Goal: Check status: Check status

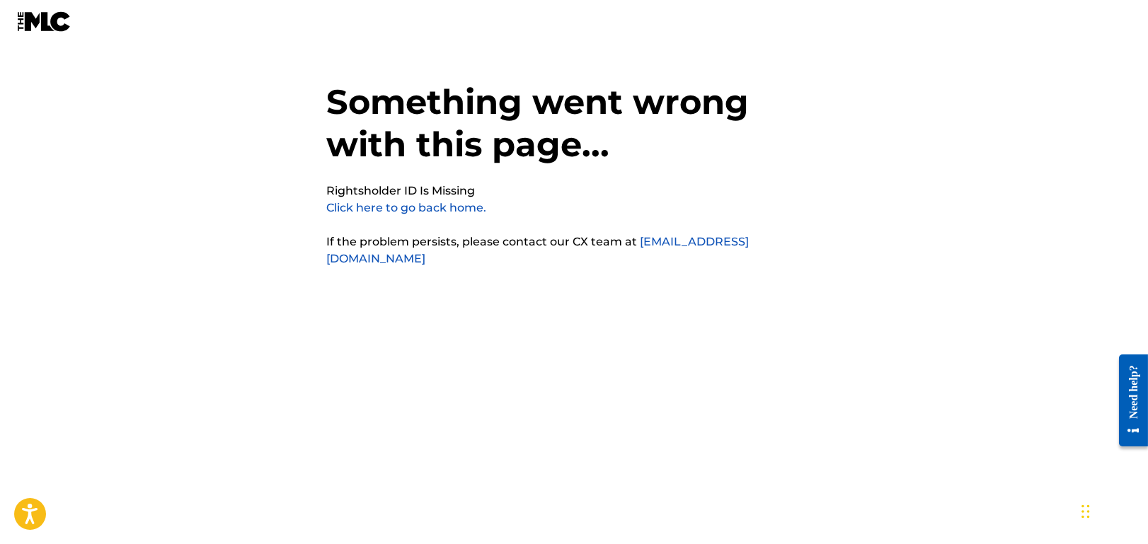
click at [39, 26] on img at bounding box center [44, 21] width 54 height 21
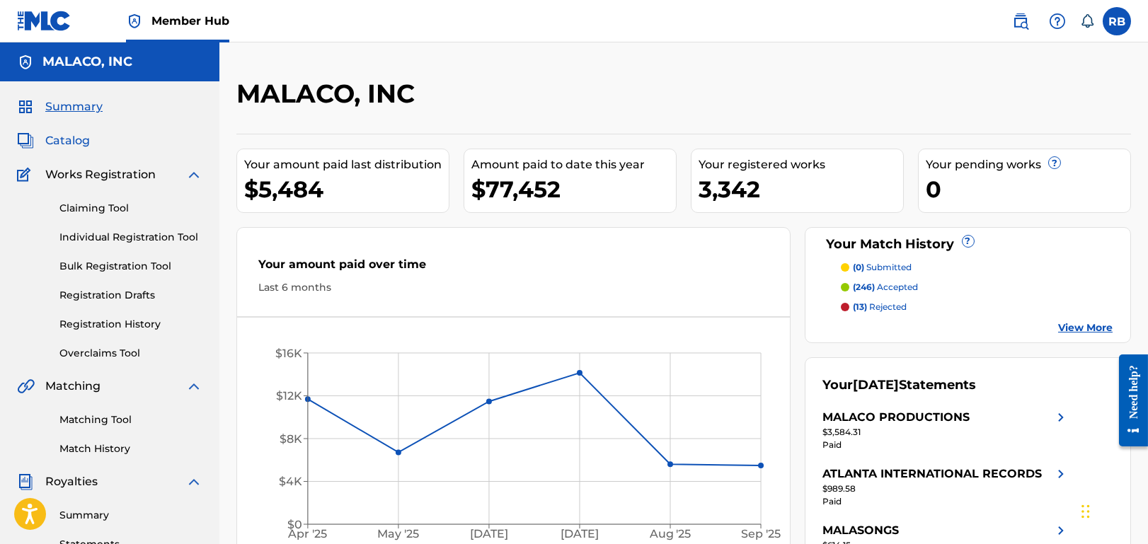
click at [80, 146] on span "Catalog" at bounding box center [67, 140] width 45 height 17
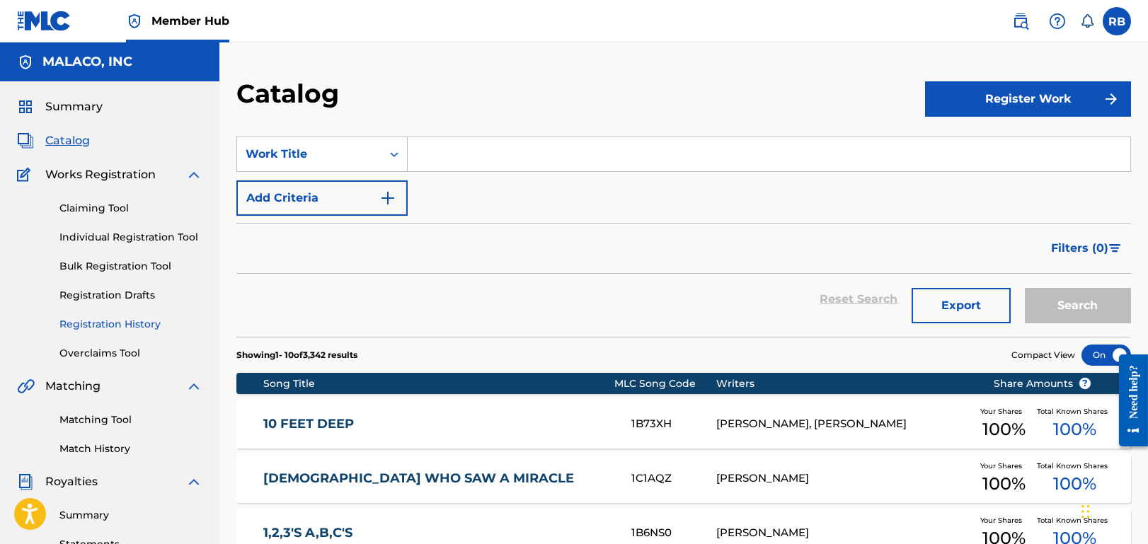
click at [118, 319] on link "Registration History" at bounding box center [130, 324] width 143 height 15
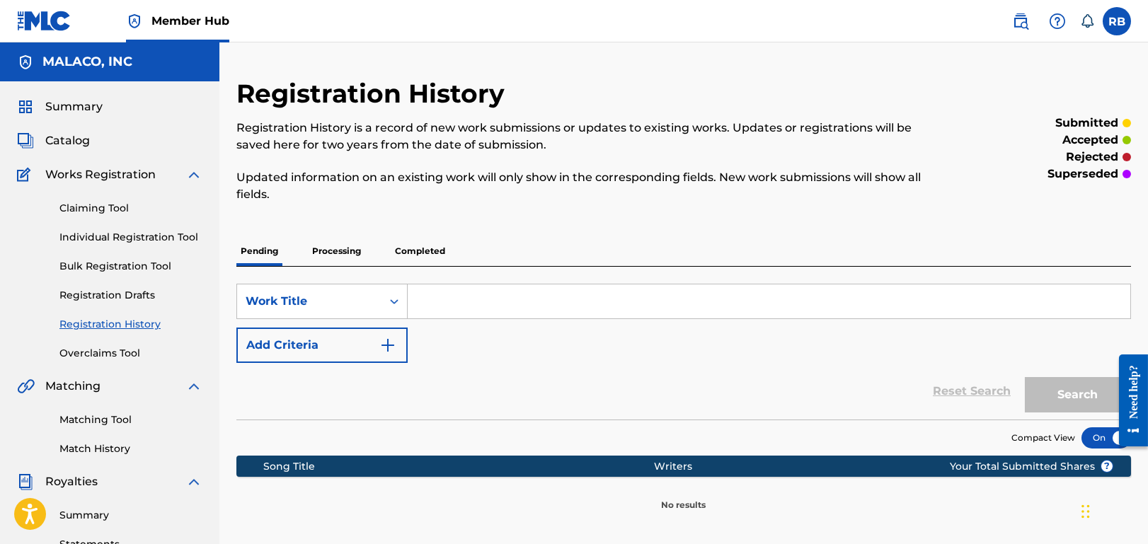
click at [345, 250] on p "Processing" at bounding box center [336, 251] width 57 height 30
